Goal: Task Accomplishment & Management: Manage account settings

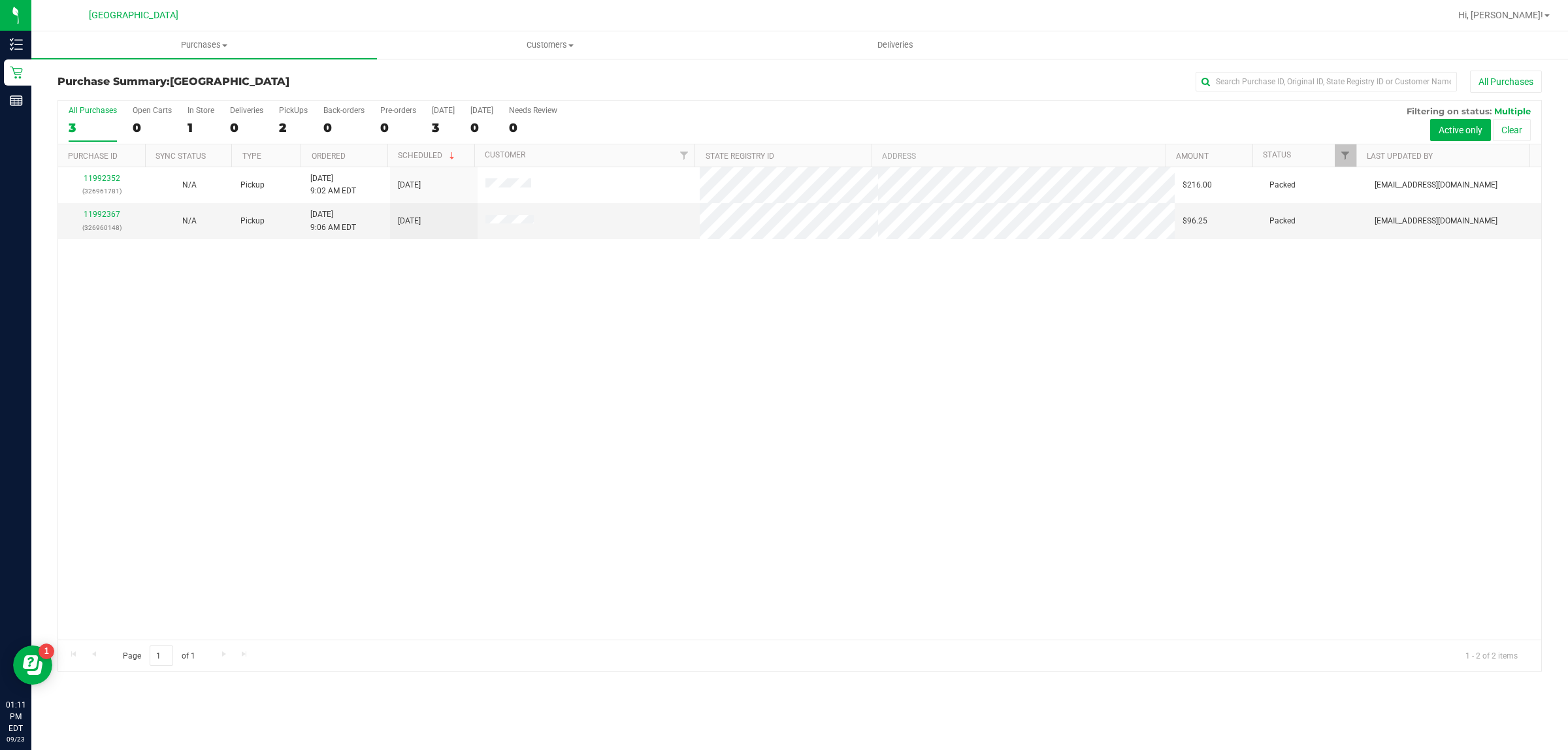
click at [758, 478] on div "11992352 (326961781) N/A Pickup [DATE] 9:02 AM EDT 9/23/2025 $216.00 Packed [EM…" at bounding box center [799, 404] width 1483 height 473
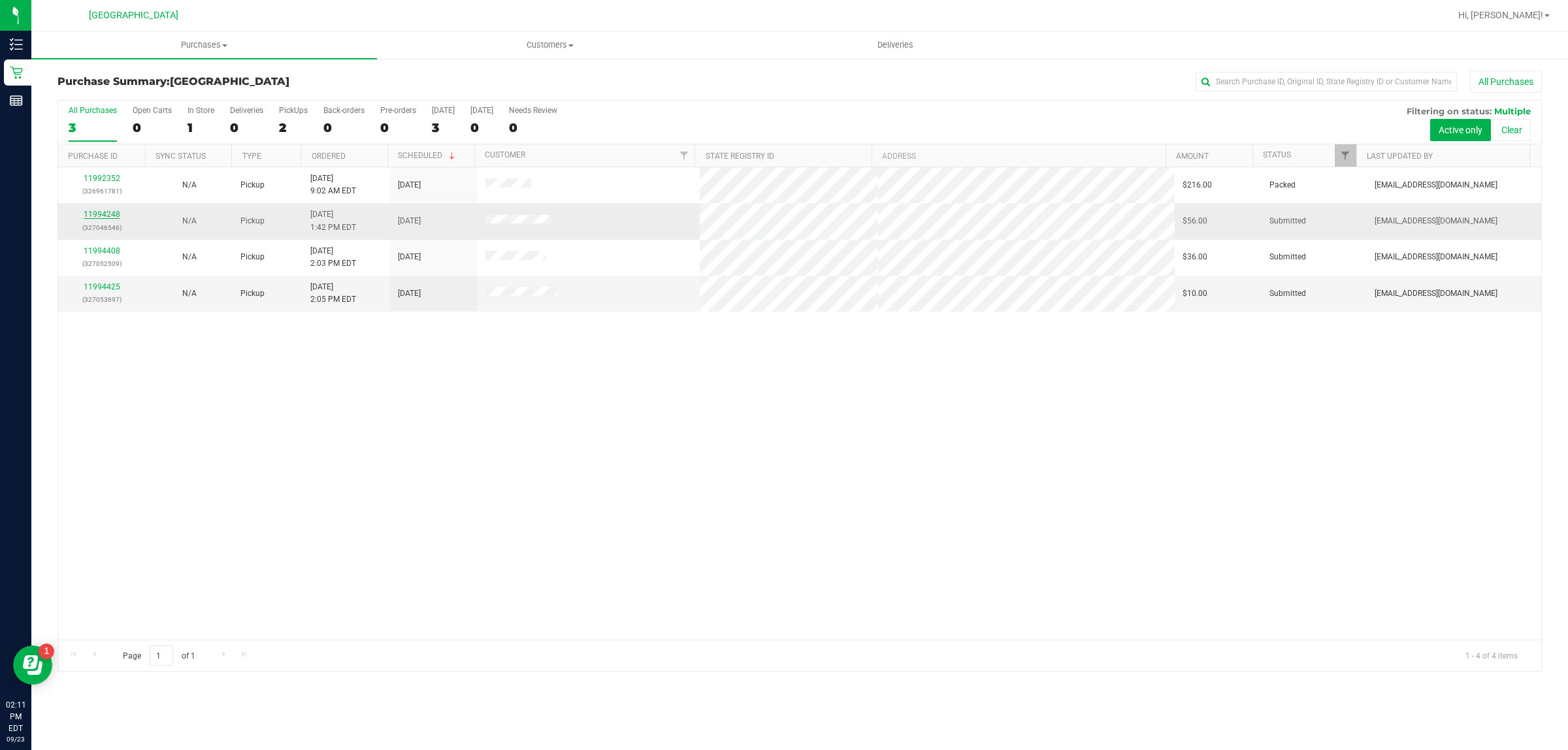
click at [103, 217] on link "11994248" at bounding box center [101, 214] width 37 height 9
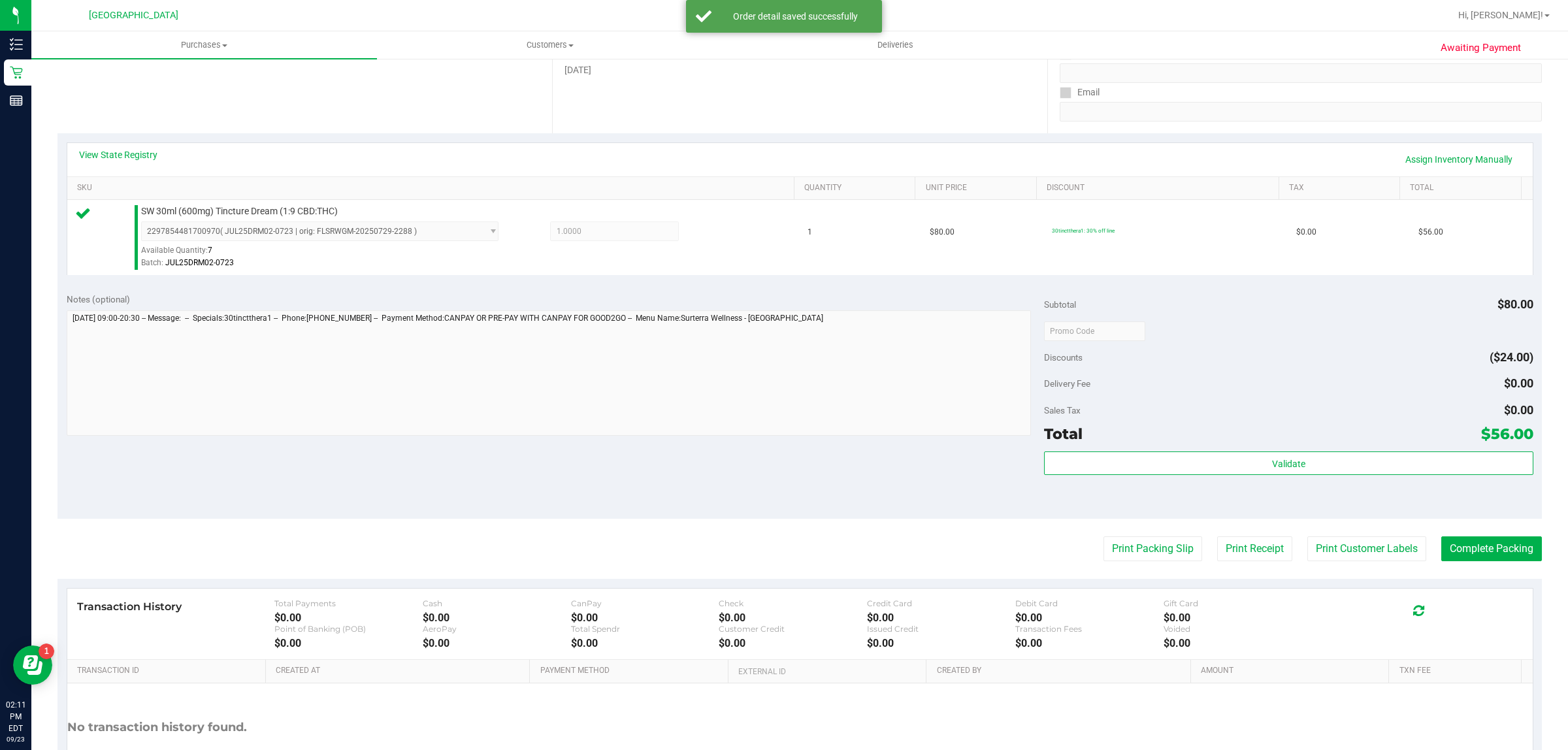
scroll to position [217, 0]
click at [1358, 550] on button "Print Customer Labels" at bounding box center [1366, 550] width 119 height 25
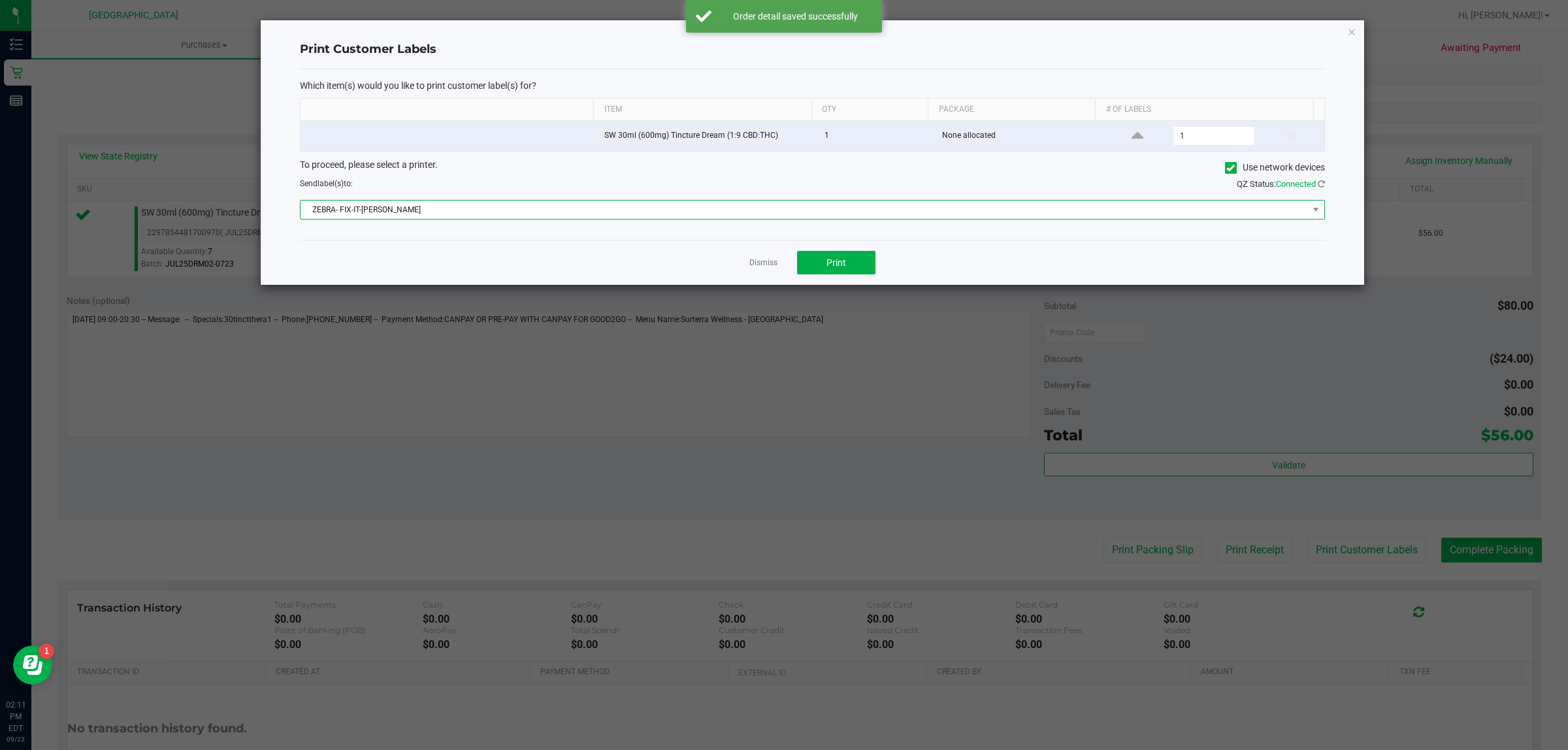
click at [1213, 209] on span "ZEBRA- FIX-IT-[PERSON_NAME]" at bounding box center [804, 209] width 1007 height 18
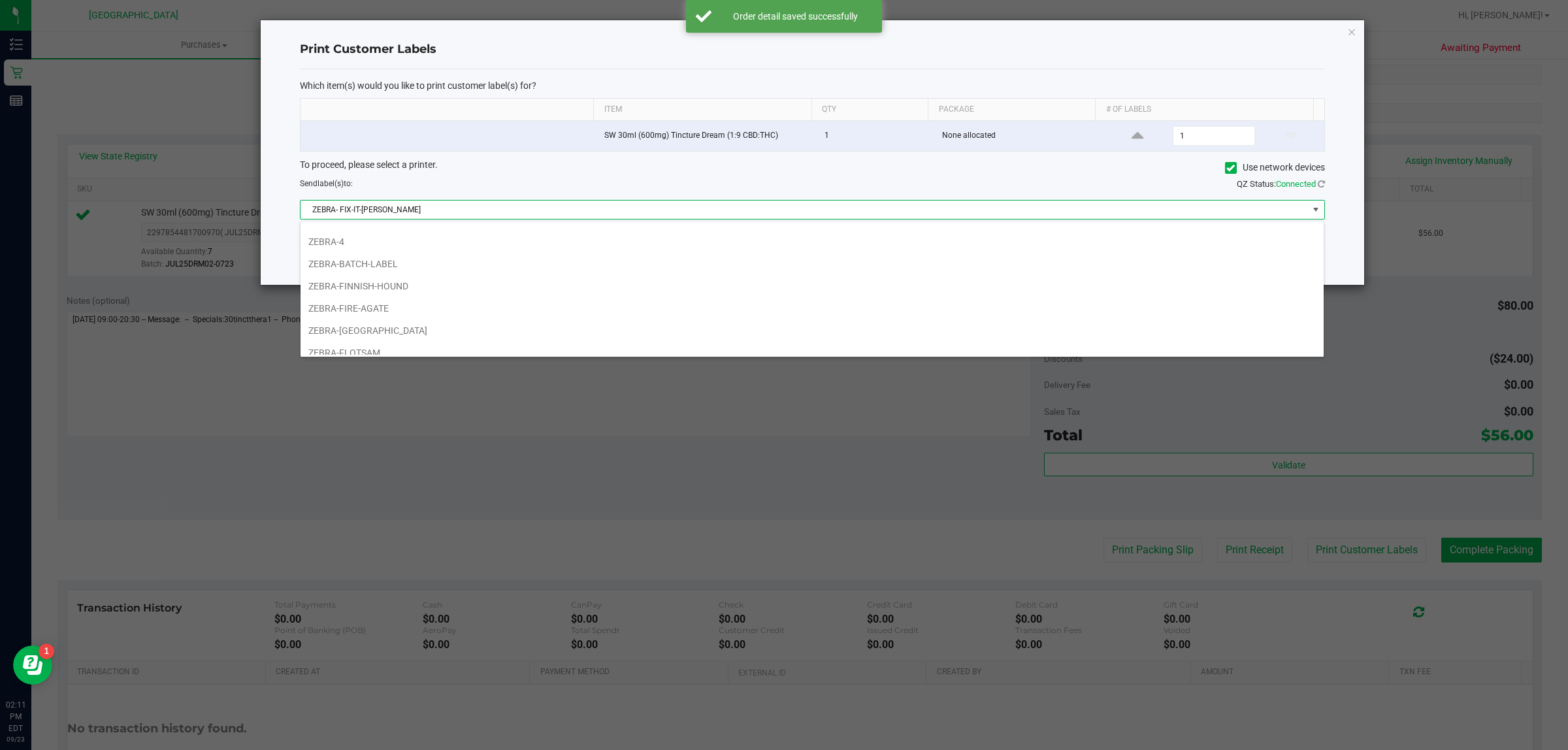
scroll to position [39, 0]
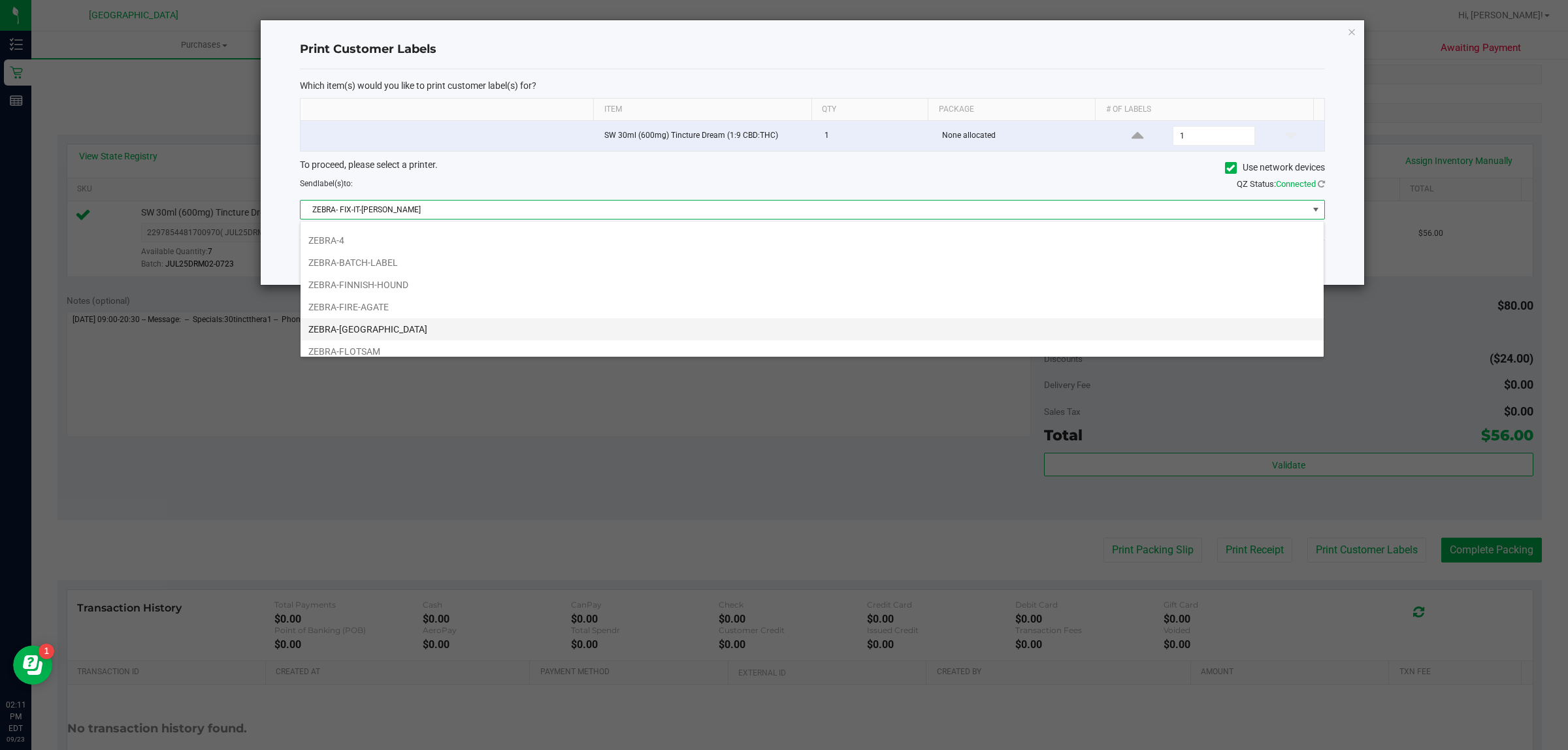
click at [437, 330] on li "ZEBRA-[GEOGRAPHIC_DATA]" at bounding box center [812, 328] width 1023 height 22
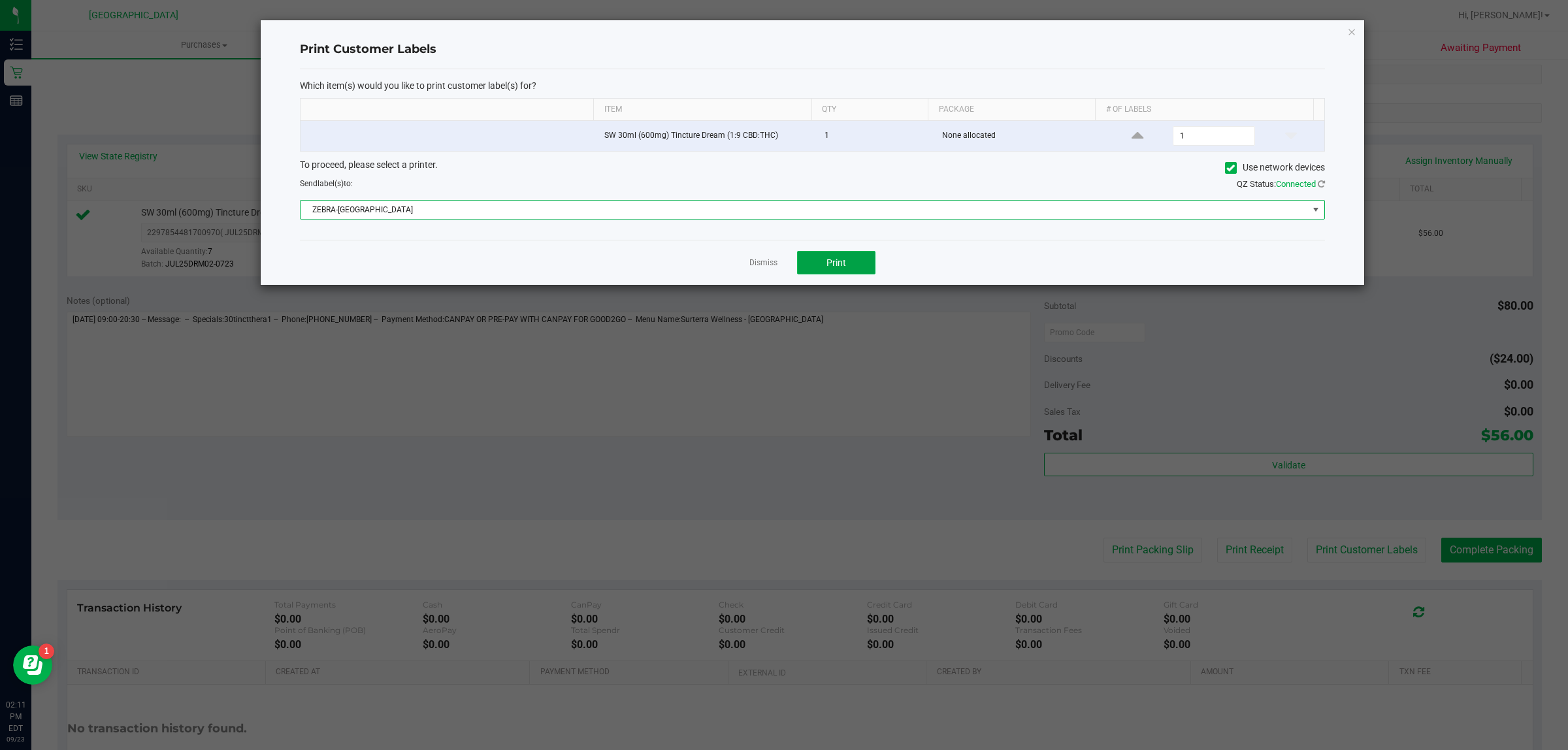
click at [839, 259] on span "Print" at bounding box center [836, 263] width 20 height 11
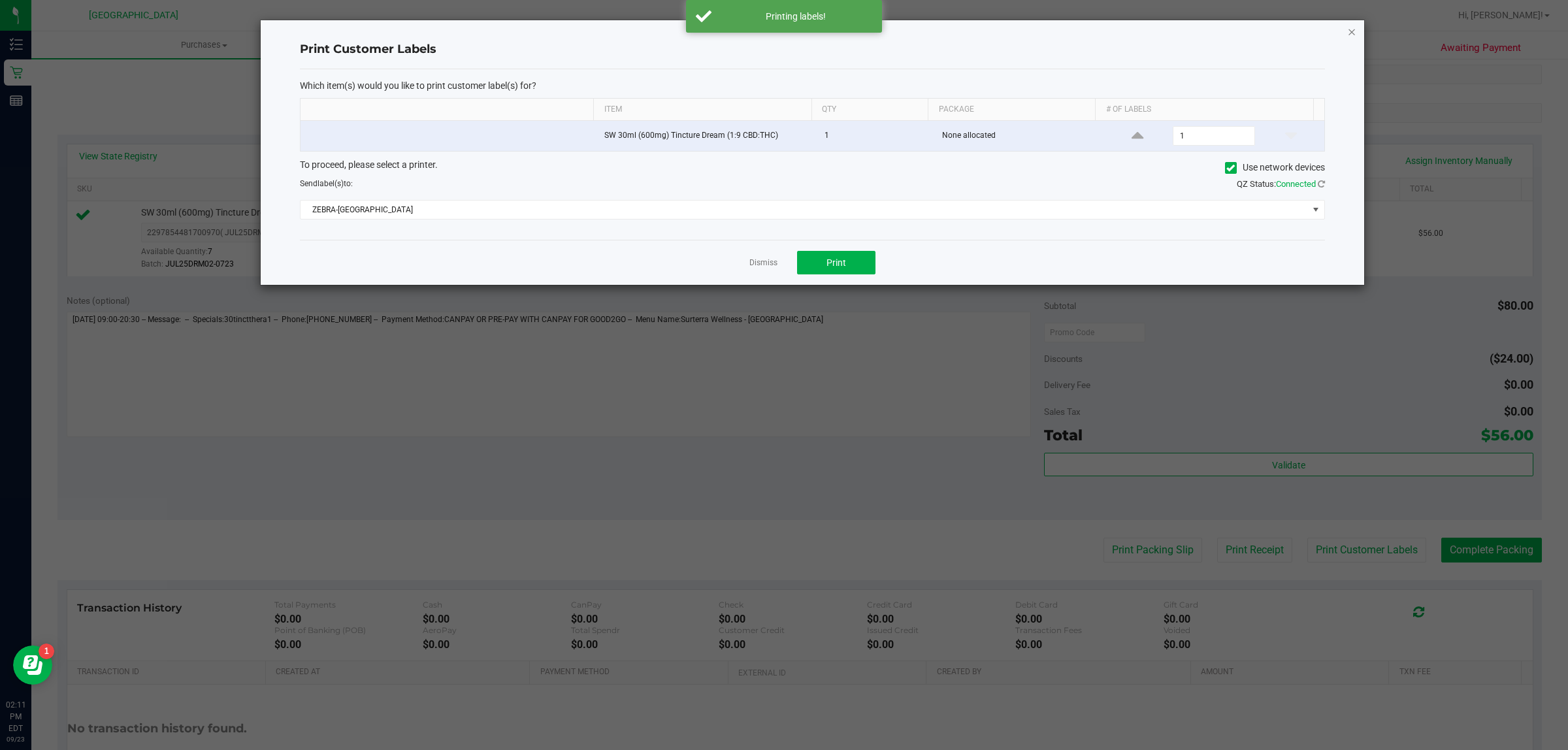
click at [1350, 30] on icon "button" at bounding box center [1351, 31] width 9 height 16
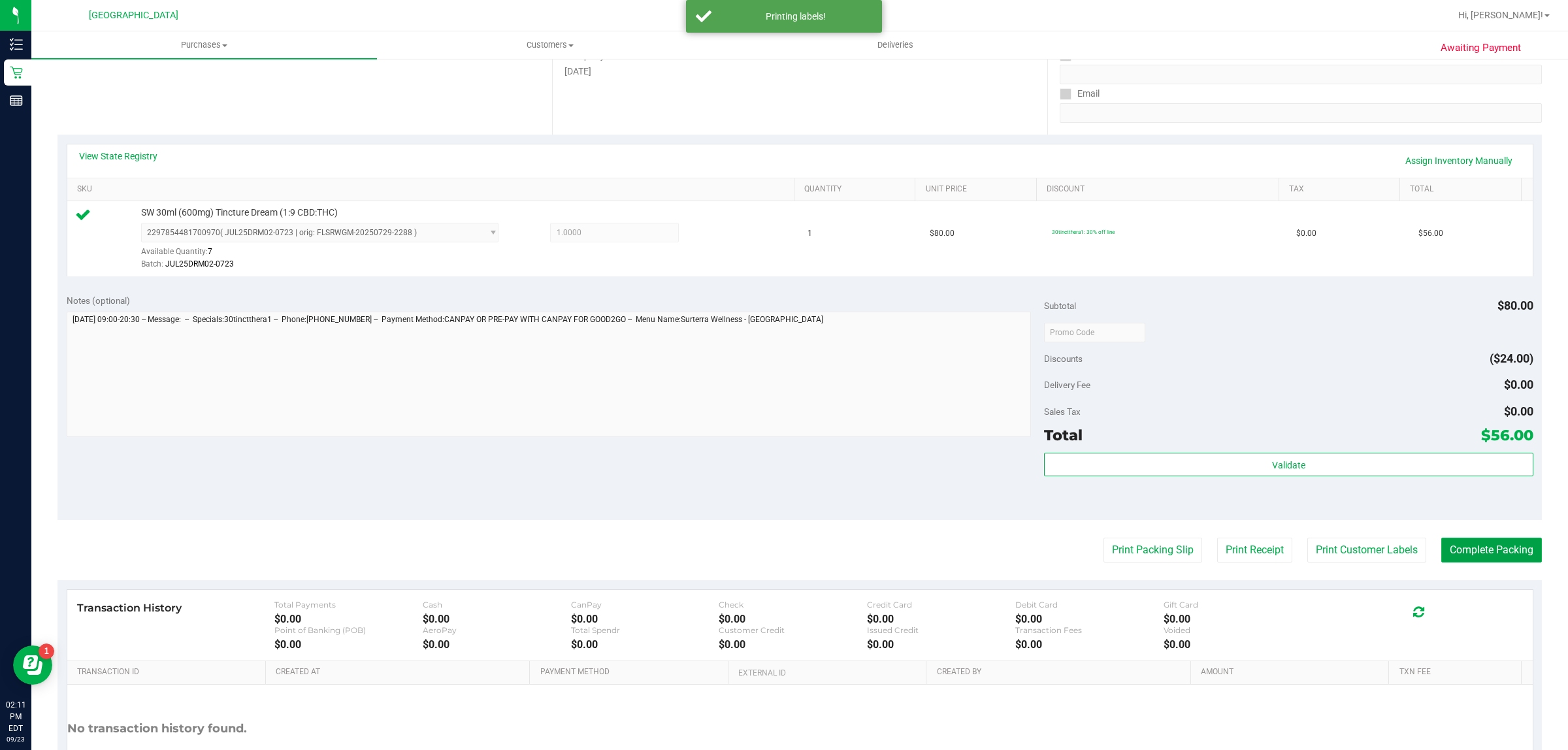
click at [1494, 550] on button "Complete Packing" at bounding box center [1491, 550] width 100 height 25
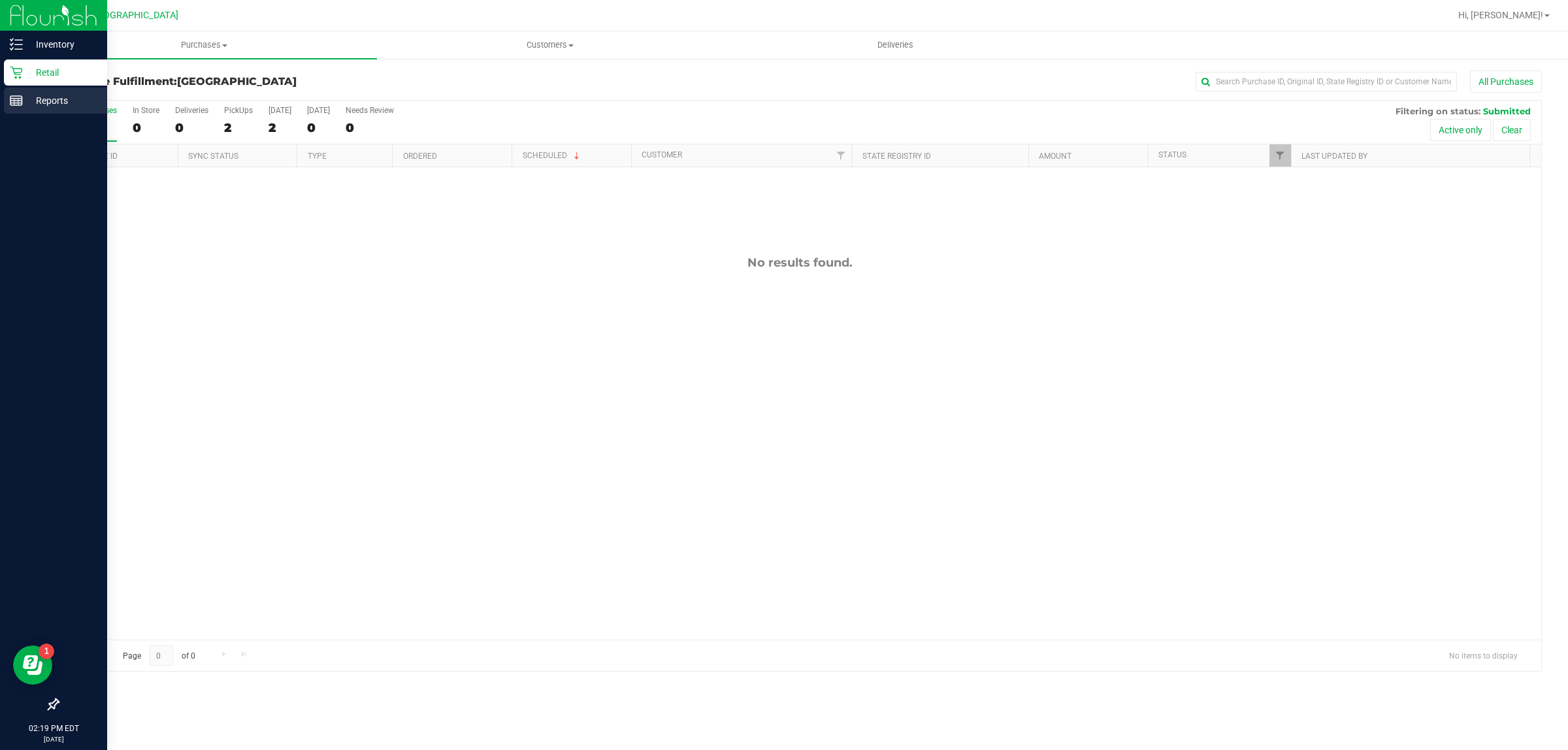
click at [17, 100] on line at bounding box center [16, 100] width 12 height 0
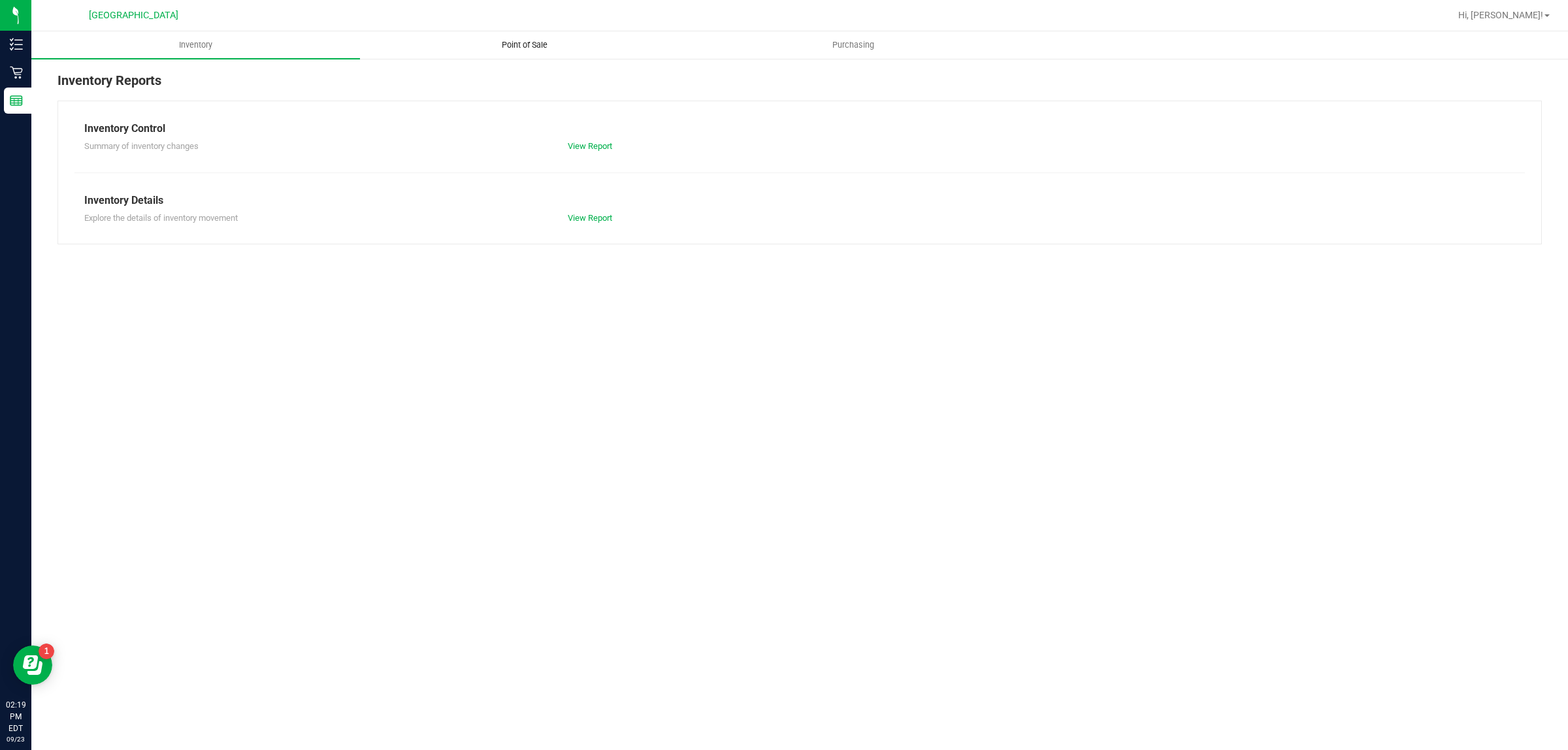
click at [520, 41] on span "Point of Sale" at bounding box center [524, 45] width 81 height 12
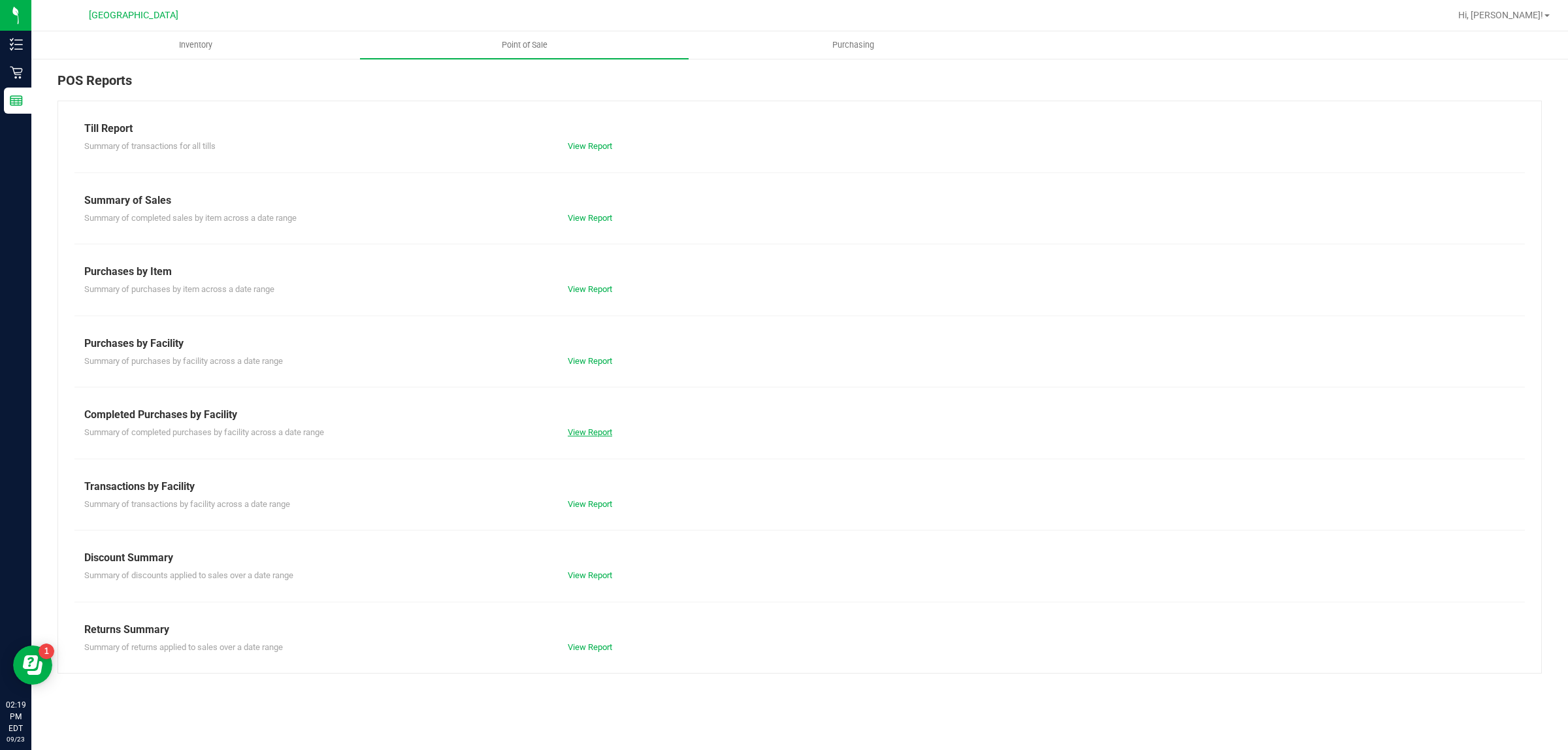
click at [604, 431] on link "View Report" at bounding box center [590, 431] width 45 height 10
